Goal: Find specific page/section: Find specific page/section

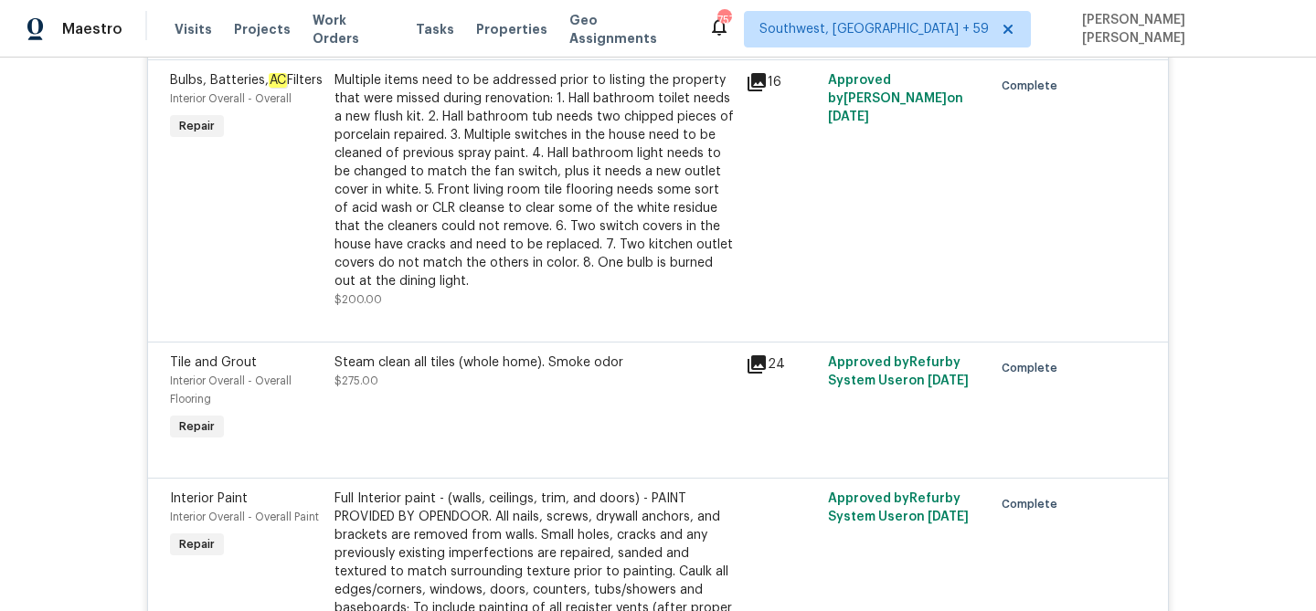
scroll to position [3824, 0]
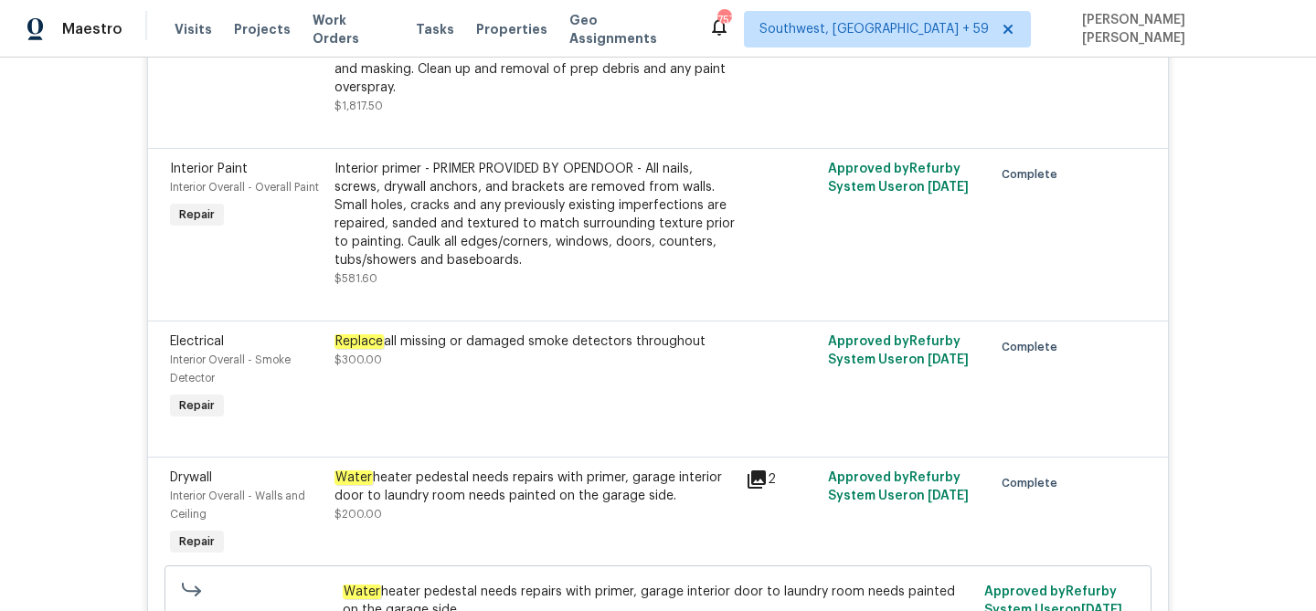
click at [509, 333] on div "Replace all missing or damaged smoke detectors throughout $300.00" at bounding box center [534, 351] width 400 height 37
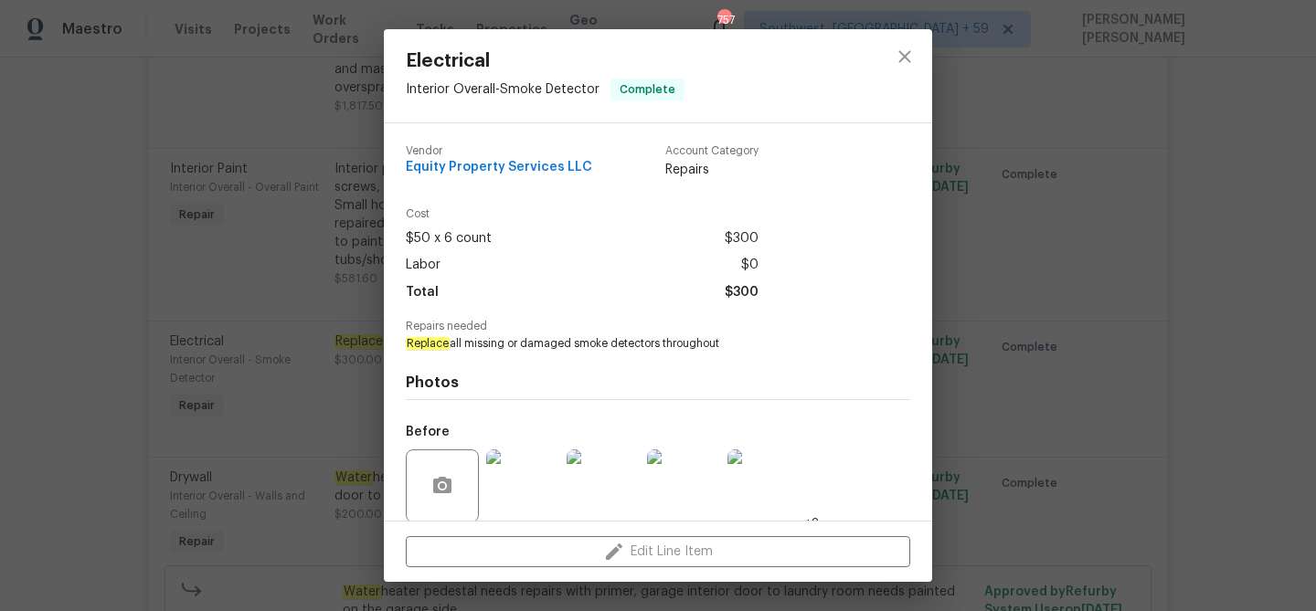
click at [481, 343] on span "Replace all missing or damaged smoke detectors throughout" at bounding box center [633, 344] width 454 height 16
click at [642, 342] on span "Replace all missing or damaged smoke detectors throughout" at bounding box center [633, 344] width 454 height 16
copy span "missing or damaged smoke detectors"
click at [333, 26] on div "Electrical Interior Overall - Smoke Detector Complete Vendor Equity Property Se…" at bounding box center [658, 305] width 1316 height 611
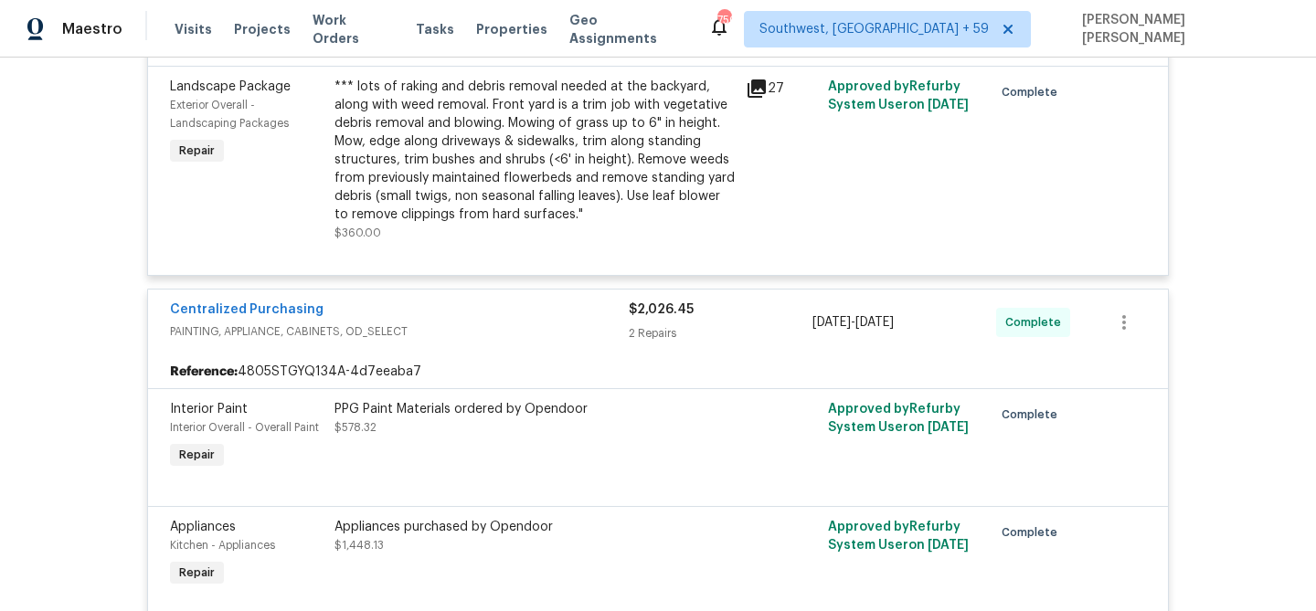
scroll to position [5641, 0]
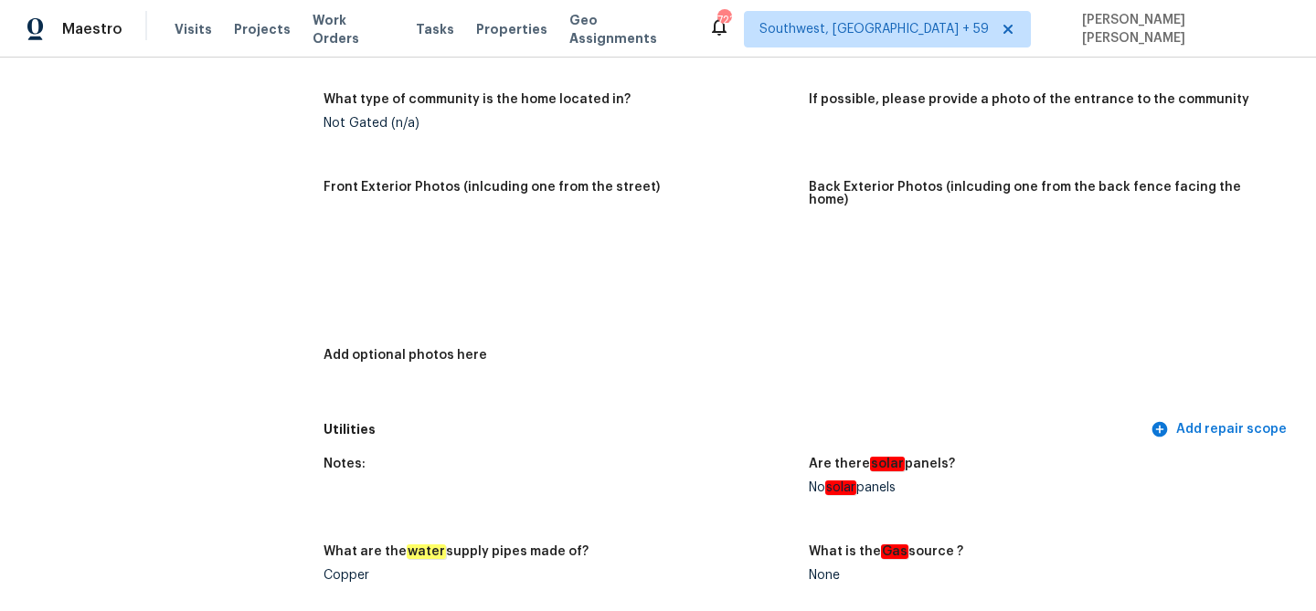
scroll to position [699, 0]
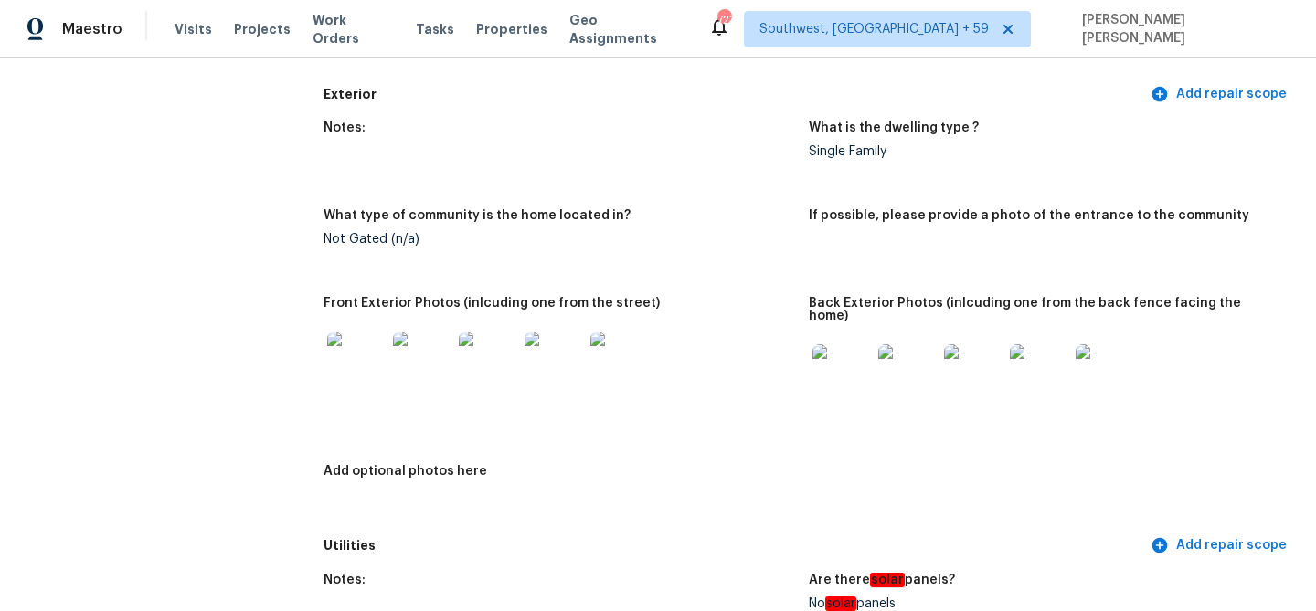
click at [362, 334] on img at bounding box center [356, 361] width 58 height 58
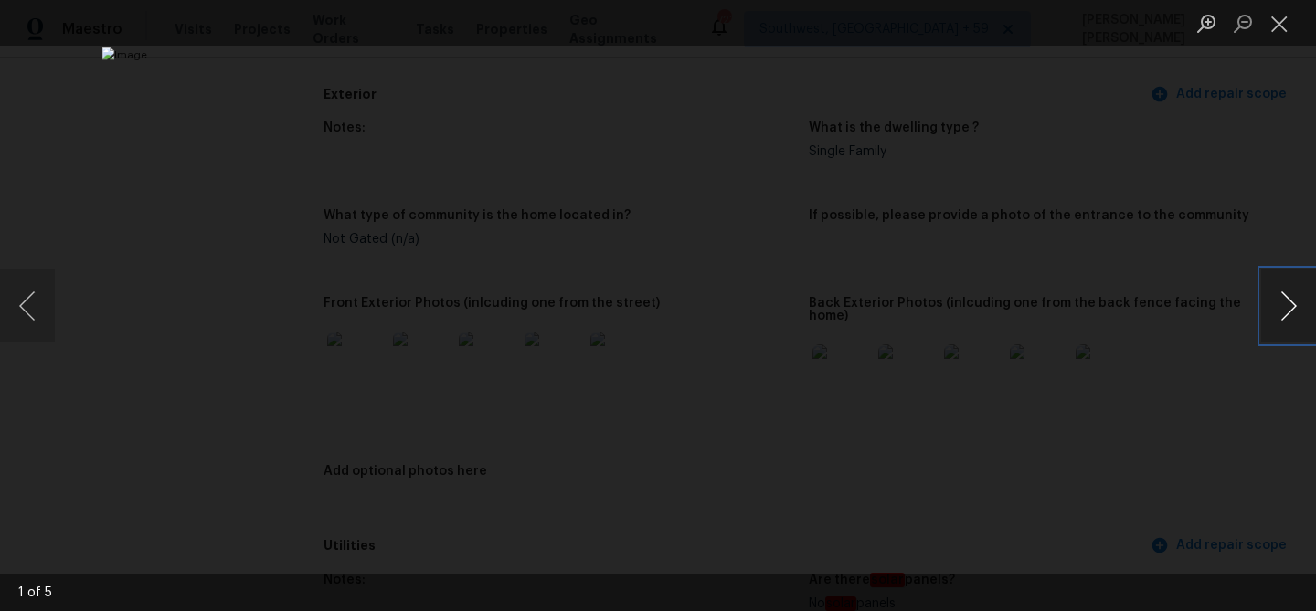
click at [1292, 304] on button "Next image" at bounding box center [1288, 306] width 55 height 73
click at [1237, 360] on div "Lightbox" at bounding box center [658, 305] width 1316 height 611
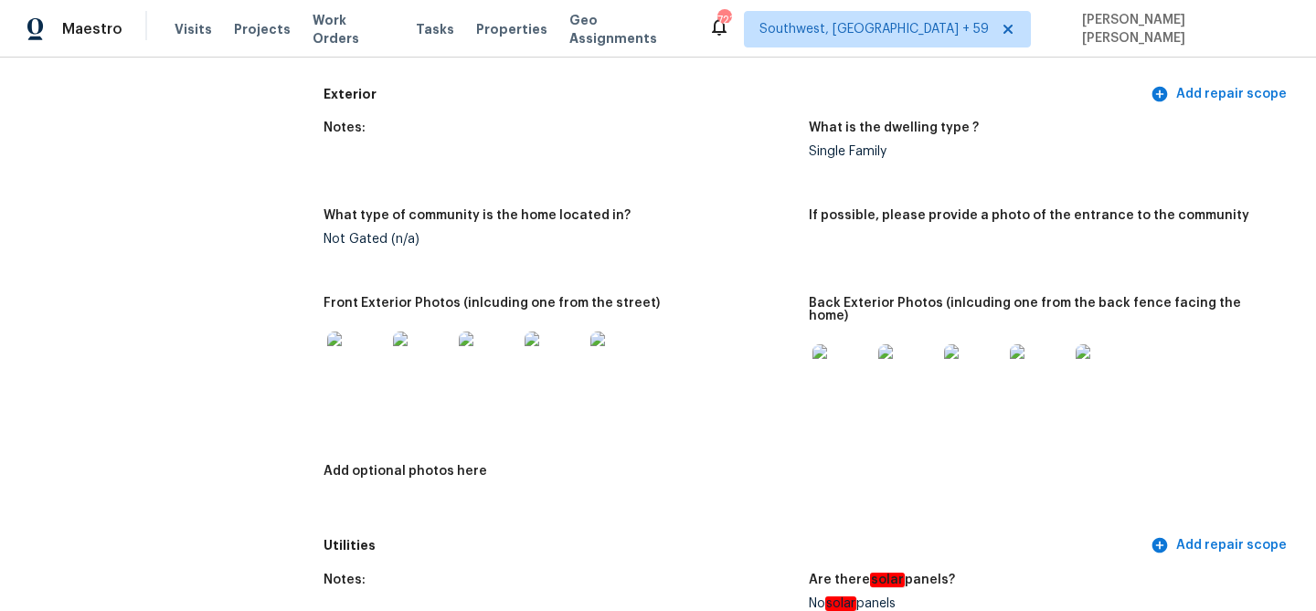
click at [818, 355] on img at bounding box center [841, 373] width 58 height 58
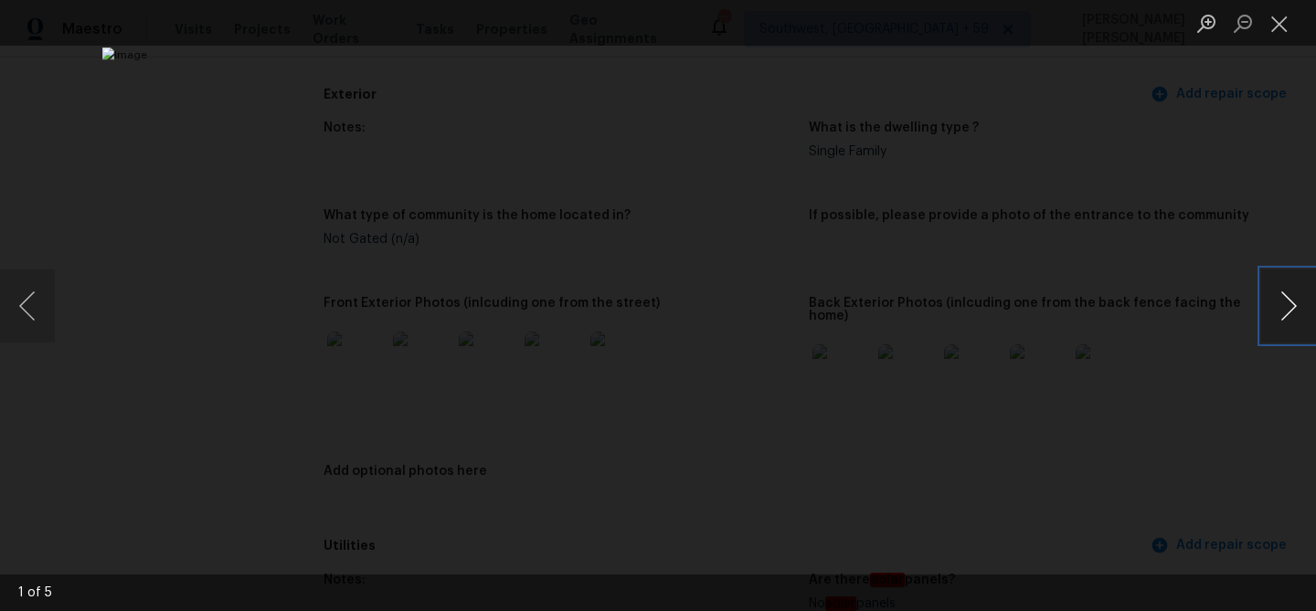
click at [1273, 290] on button "Next image" at bounding box center [1288, 306] width 55 height 73
click at [215, 207] on div "Lightbox" at bounding box center [658, 305] width 1316 height 611
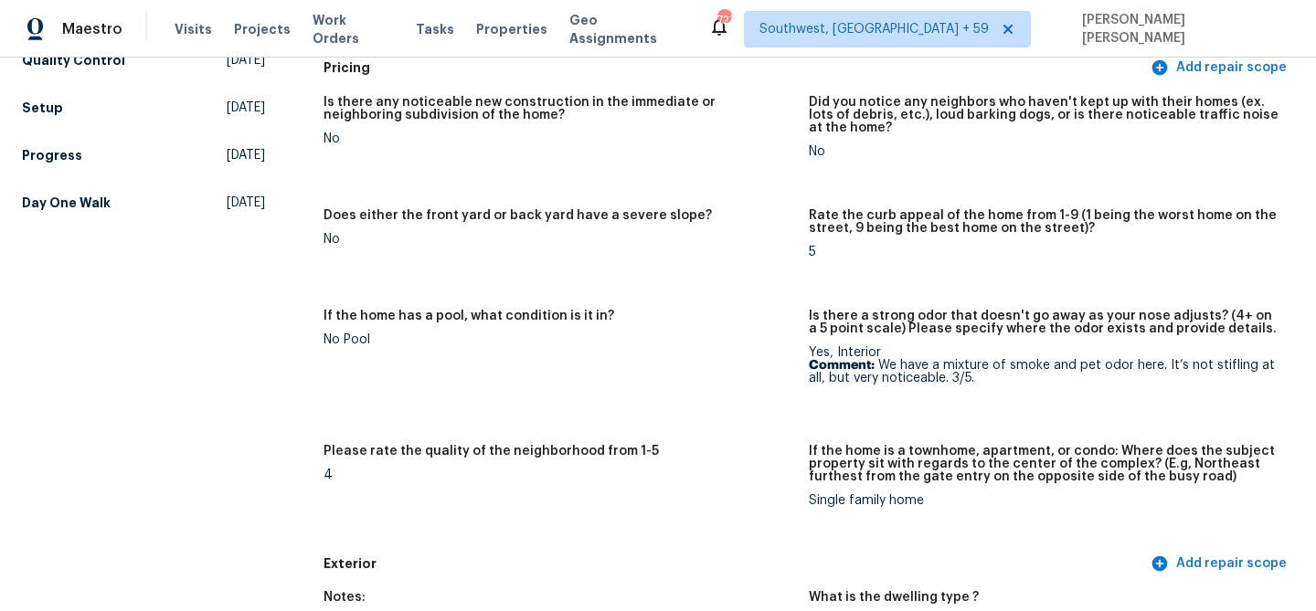
scroll to position [0, 0]
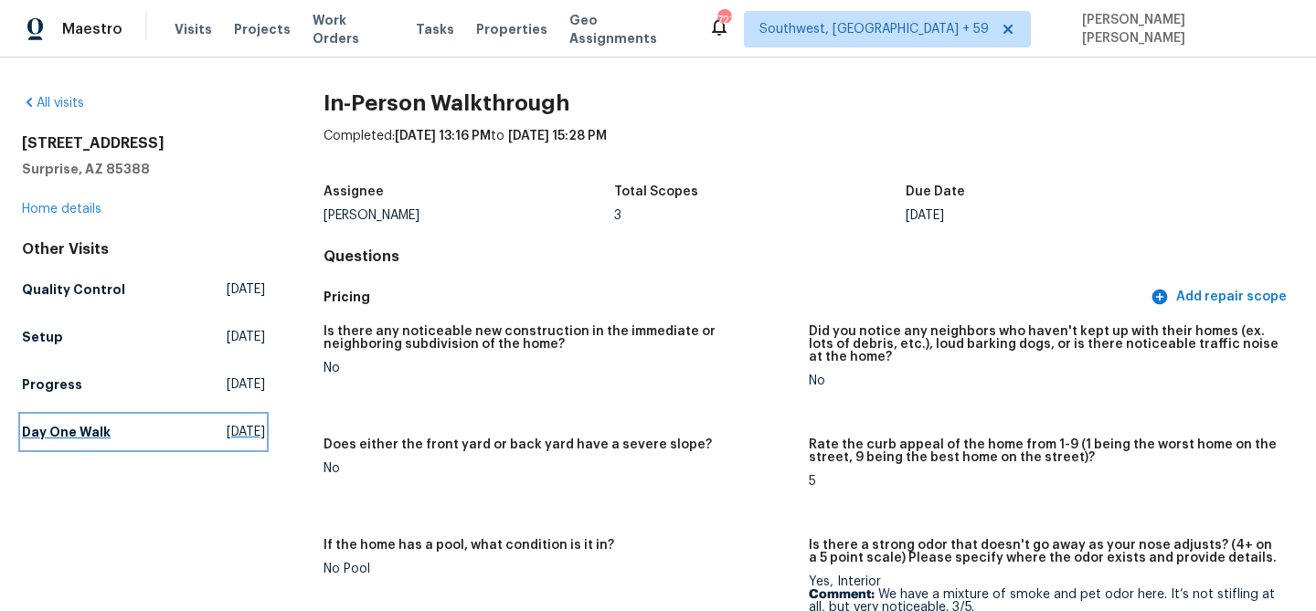
click at [86, 447] on link "Day One Walk [DATE]" at bounding box center [143, 432] width 243 height 33
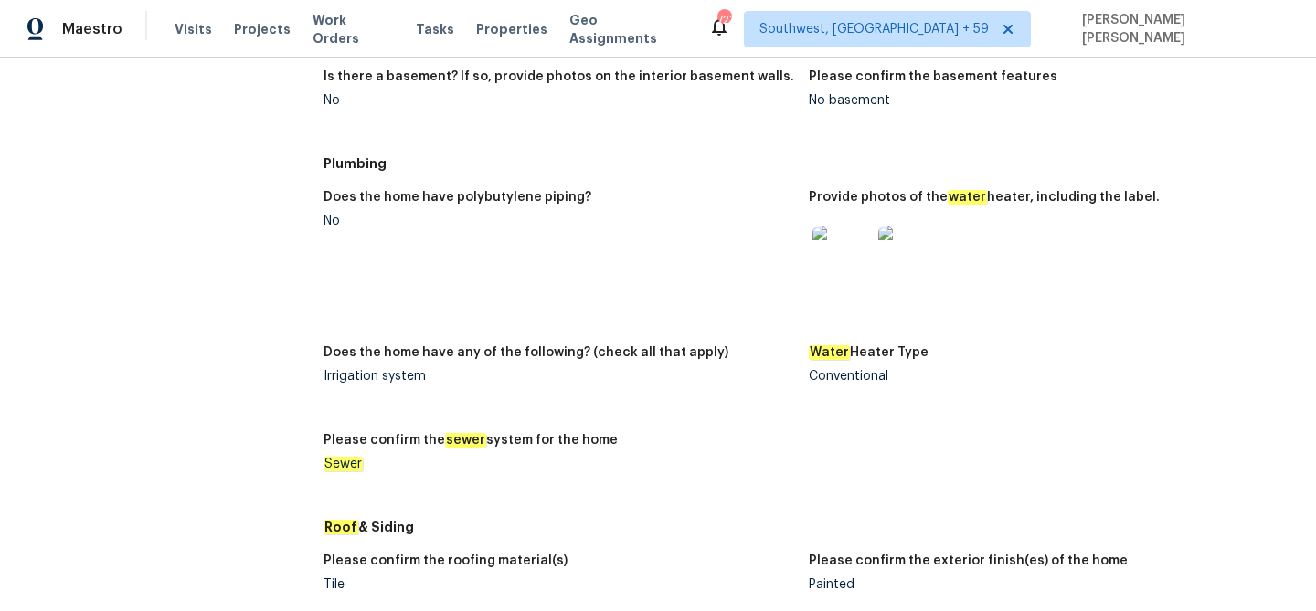
scroll to position [1840, 0]
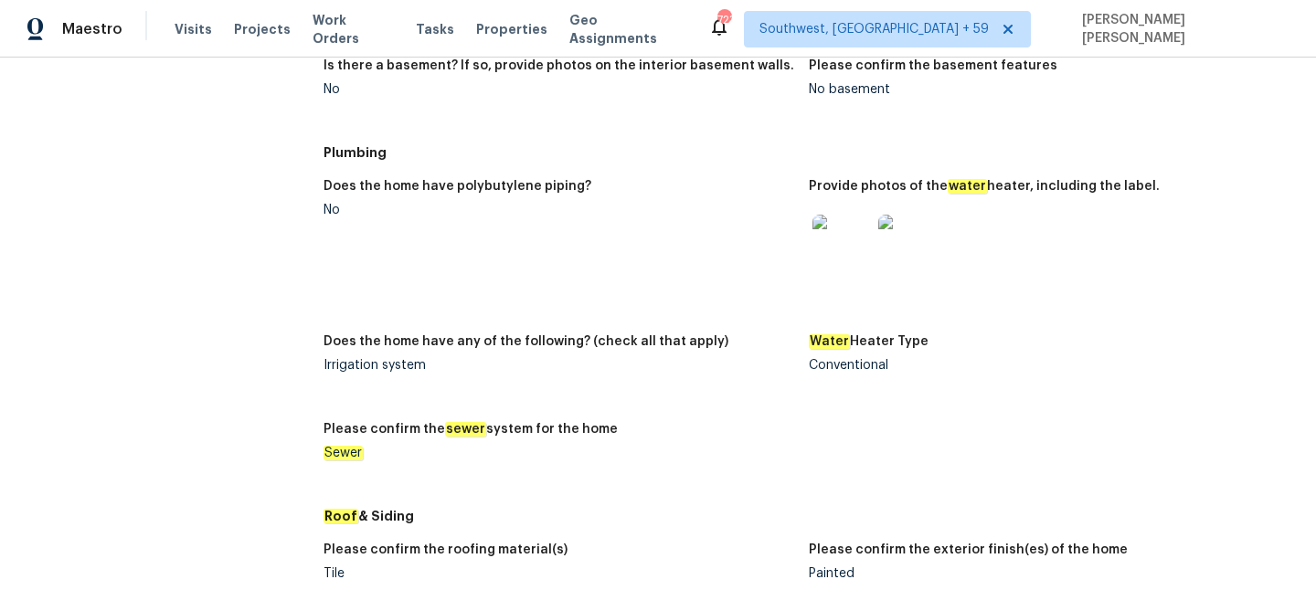
click at [870, 227] on div at bounding box center [842, 244] width 66 height 80
click at [856, 238] on img at bounding box center [841, 244] width 58 height 58
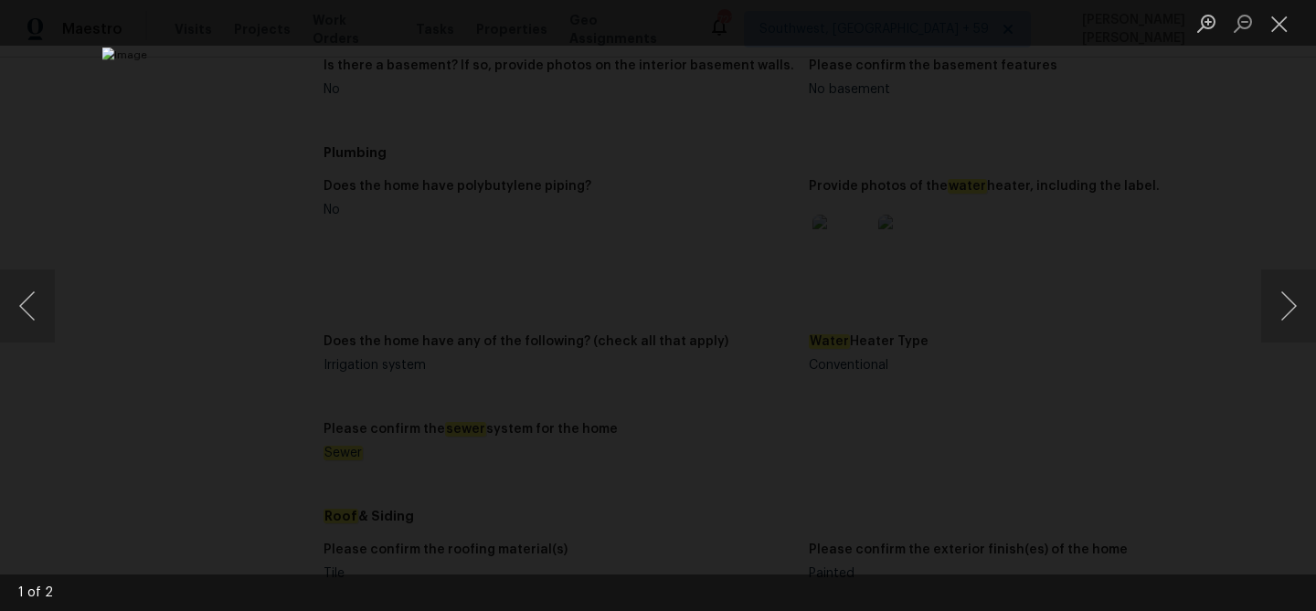
click at [219, 382] on div "Lightbox" at bounding box center [658, 305] width 1316 height 611
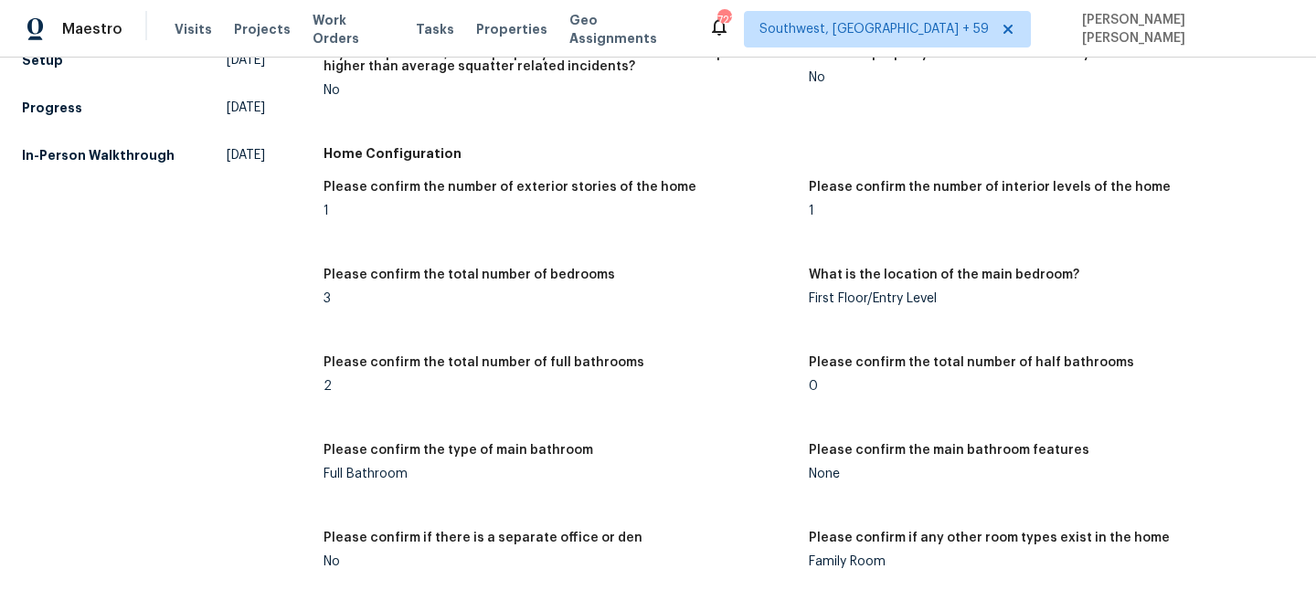
scroll to position [0, 0]
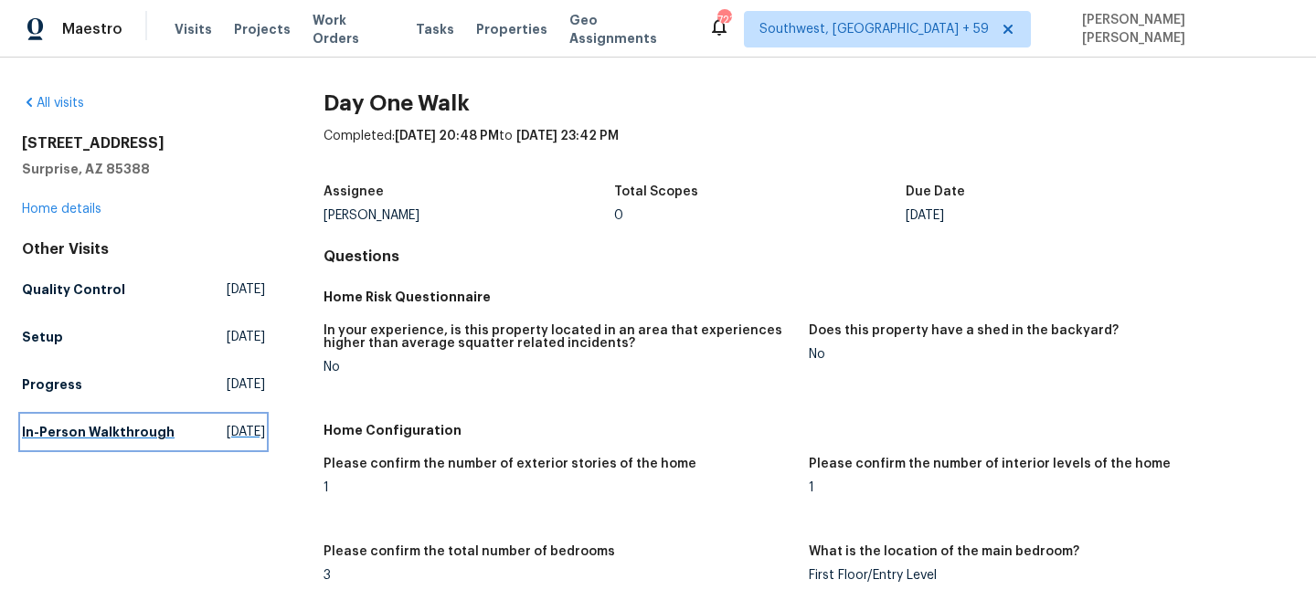
click at [138, 438] on h5 "In-Person Walkthrough" at bounding box center [98, 432] width 153 height 18
